Goal: Navigation & Orientation: Find specific page/section

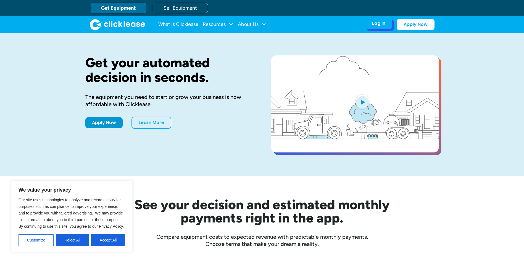
click at [384, 28] on div "Log In Account login I use Clicklease to get my equipment Partner Portal I offe…" at bounding box center [378, 24] width 27 height 12
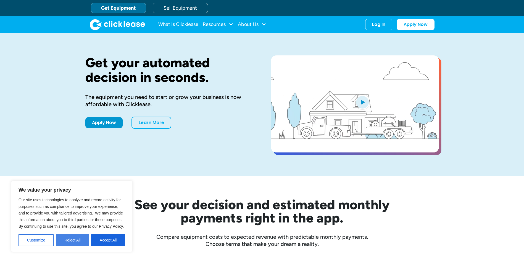
click at [81, 242] on button "Reject All" at bounding box center [72, 240] width 33 height 12
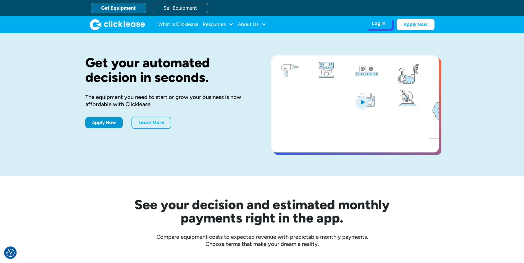
click at [383, 24] on div "Log In" at bounding box center [378, 24] width 13 height 6
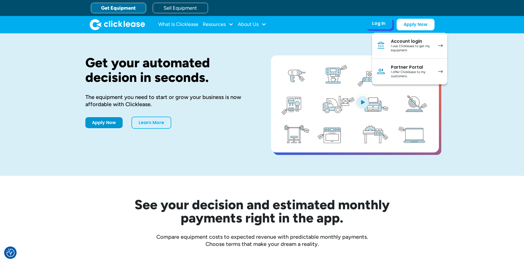
click at [393, 42] on div "Account login" at bounding box center [412, 42] width 42 height 6
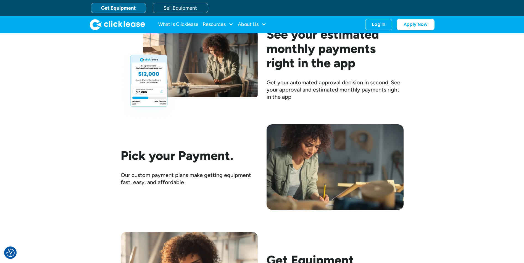
scroll to position [757, 0]
